Goal: Check status

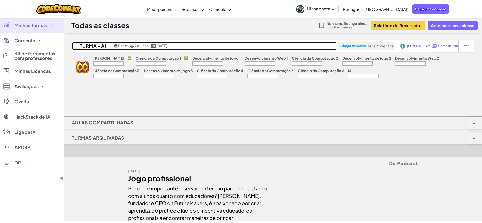
click at [143, 44] on font "2 alunos" at bounding box center [142, 45] width 14 height 5
